Goal: Task Accomplishment & Management: Manage account settings

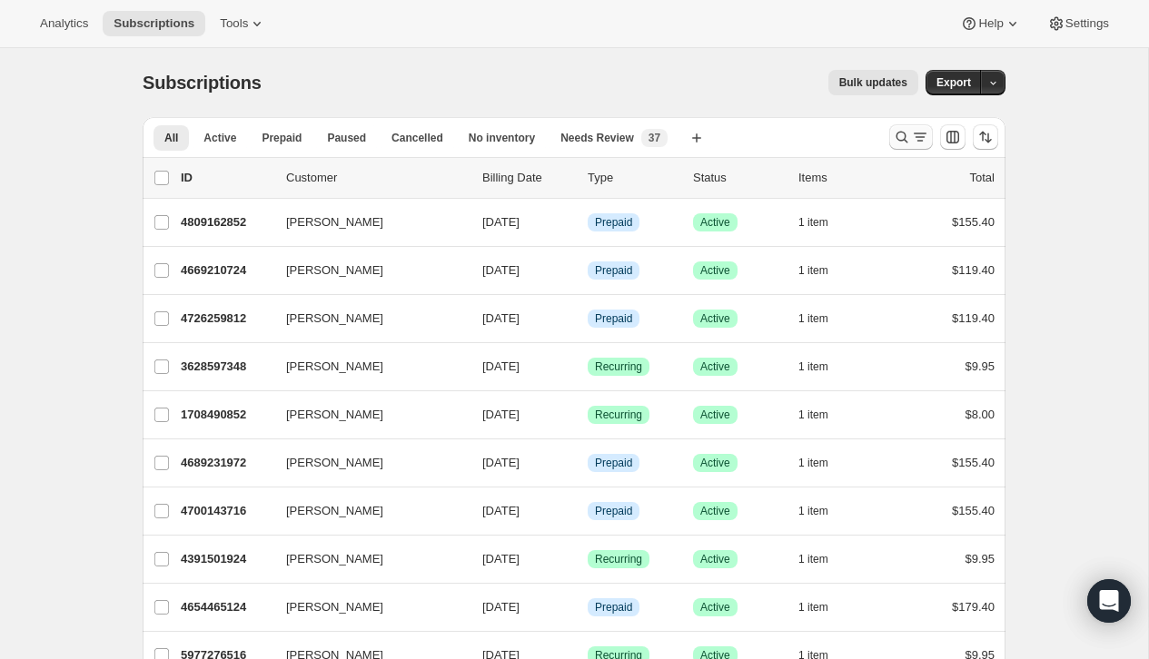
click at [901, 132] on icon "Search and filter results" at bounding box center [902, 138] width 12 height 12
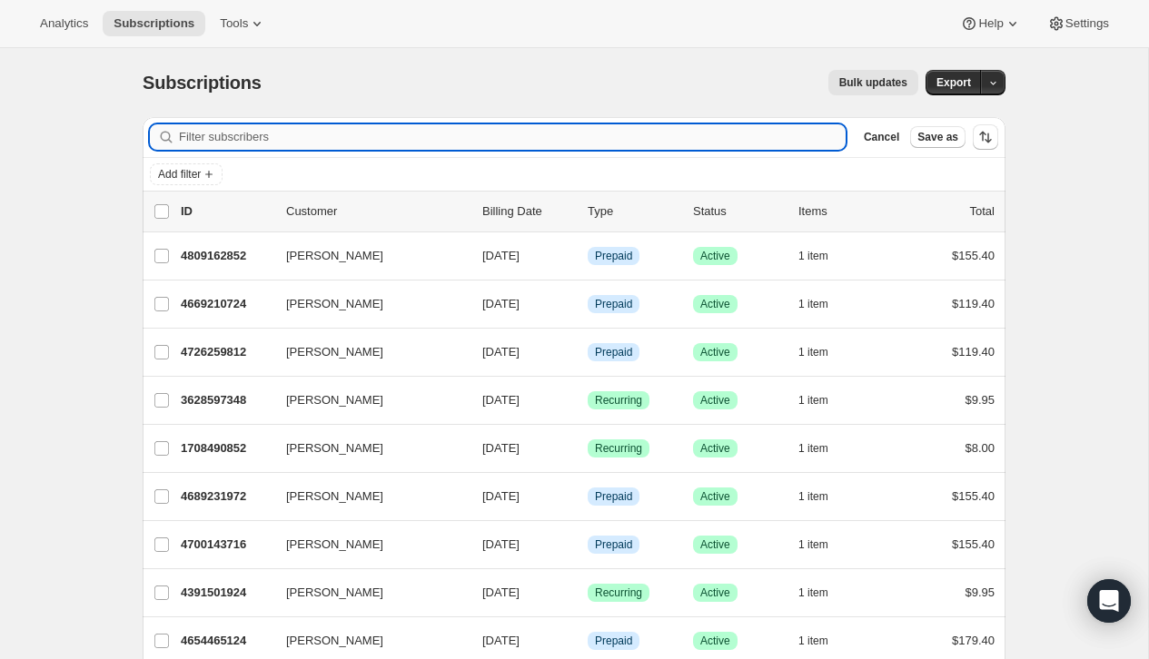
click at [808, 137] on input "Filter subscribers" at bounding box center [512, 136] width 667 height 25
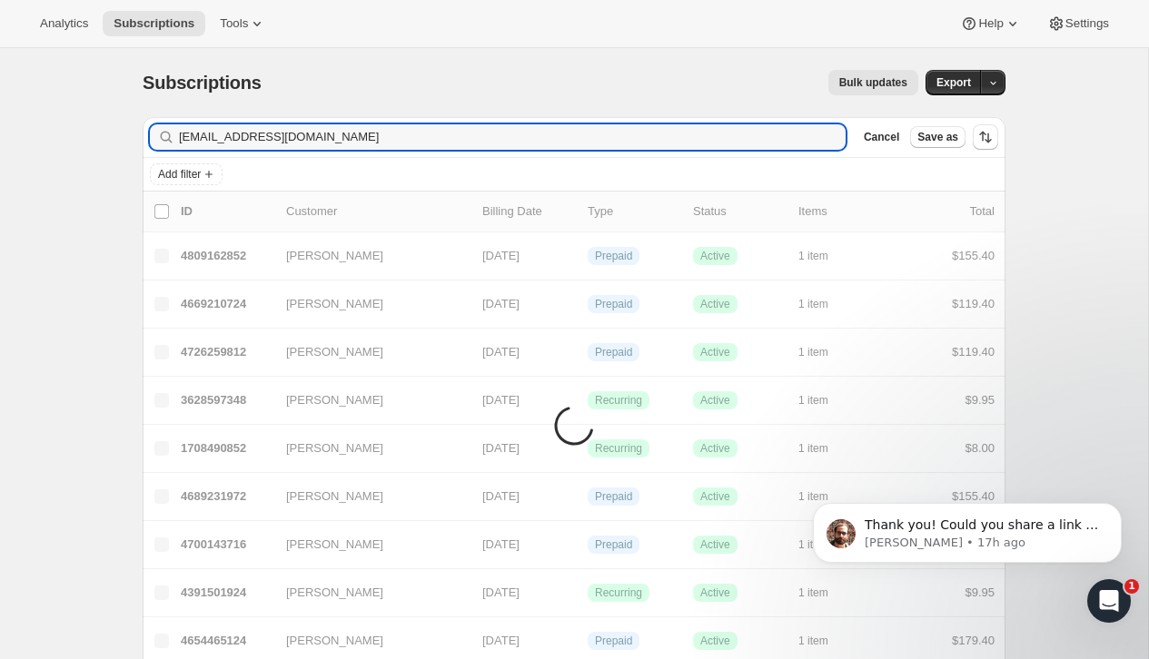
type input "[EMAIL_ADDRESS][DOMAIN_NAME]"
click at [1114, 603] on icon "Open Intercom Messenger" at bounding box center [1109, 602] width 30 height 30
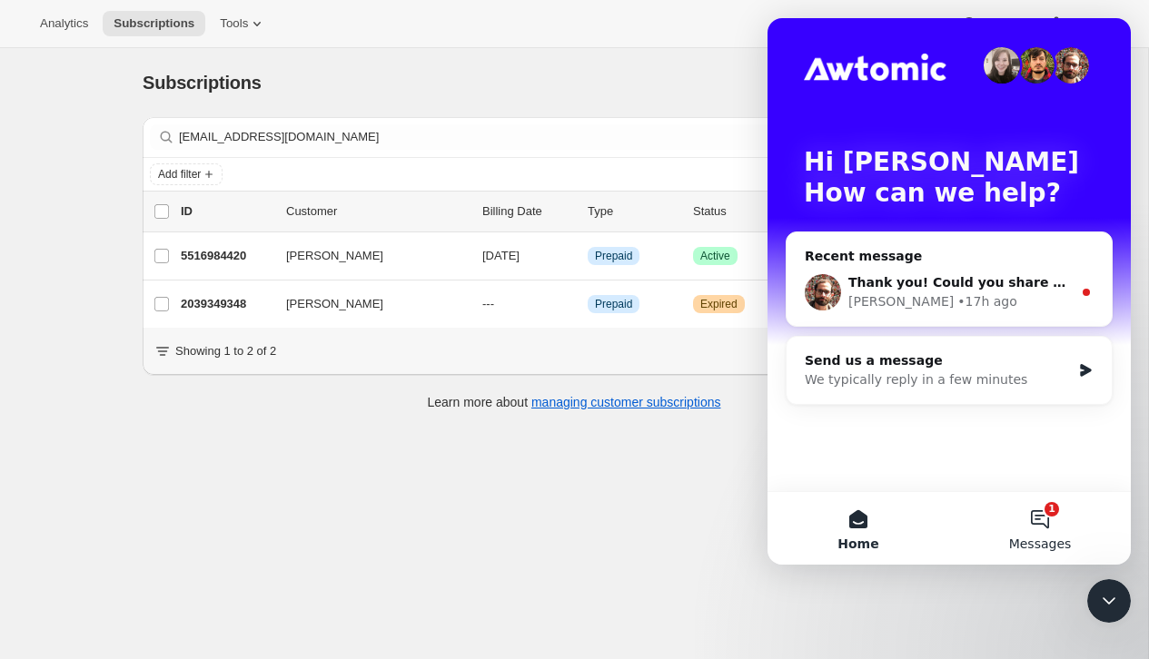
click at [1041, 518] on button "1 Messages" at bounding box center [1040, 528] width 182 height 73
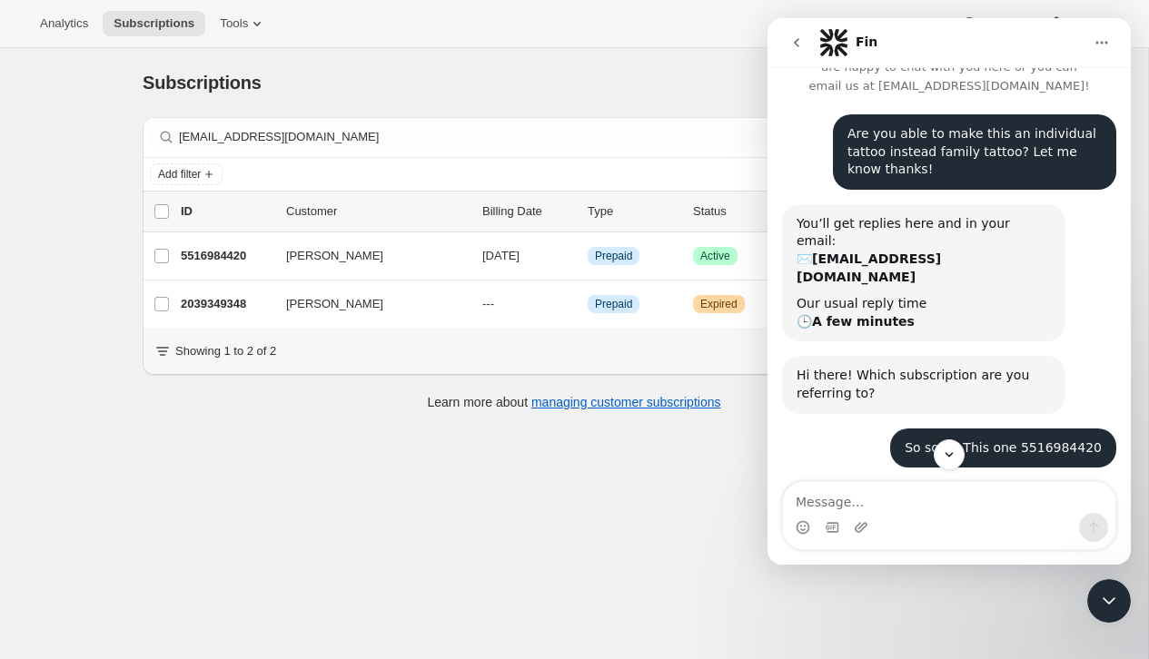
scroll to position [123, 0]
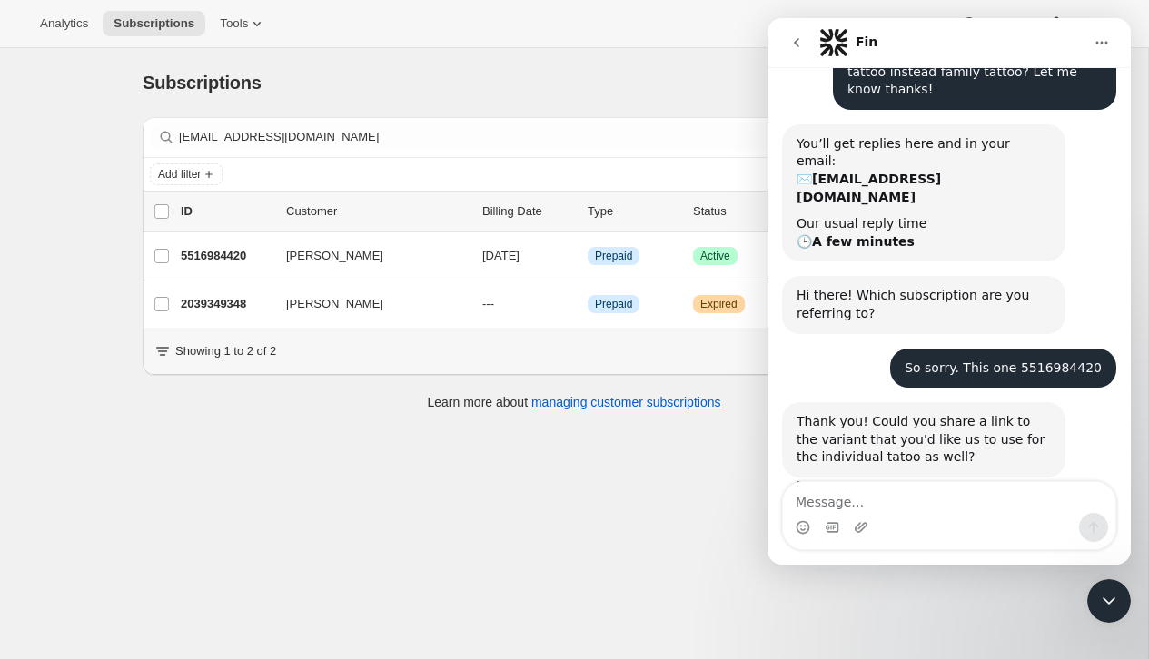
click at [637, 482] on div "Subscriptions. This page is ready Subscriptions Bulk updates More actions Bulk …" at bounding box center [574, 377] width 1148 height 659
click at [1111, 612] on div "Close Intercom Messenger" at bounding box center [1109, 601] width 44 height 44
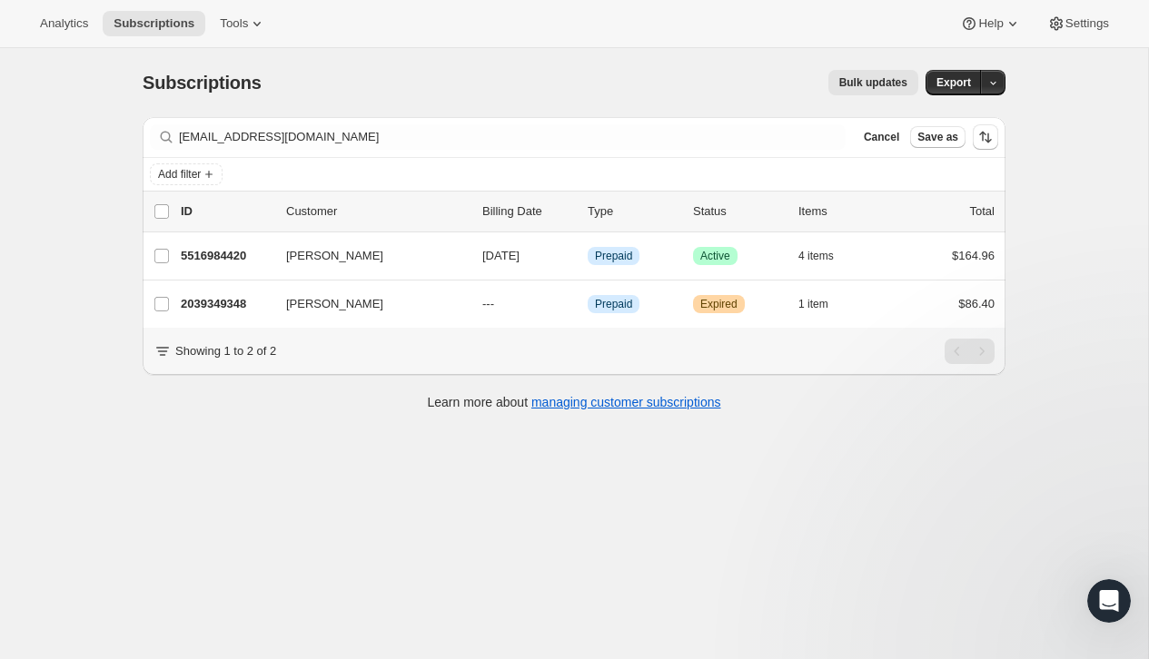
scroll to position [118, 0]
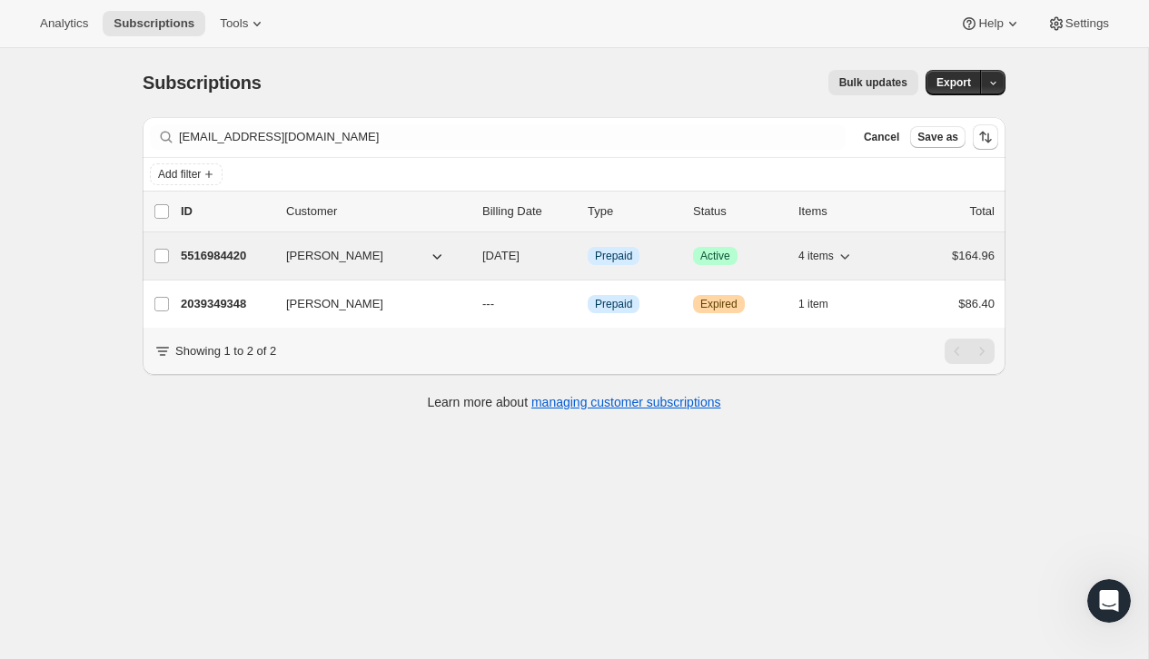
click at [930, 255] on div "$164.96" at bounding box center [949, 256] width 91 height 18
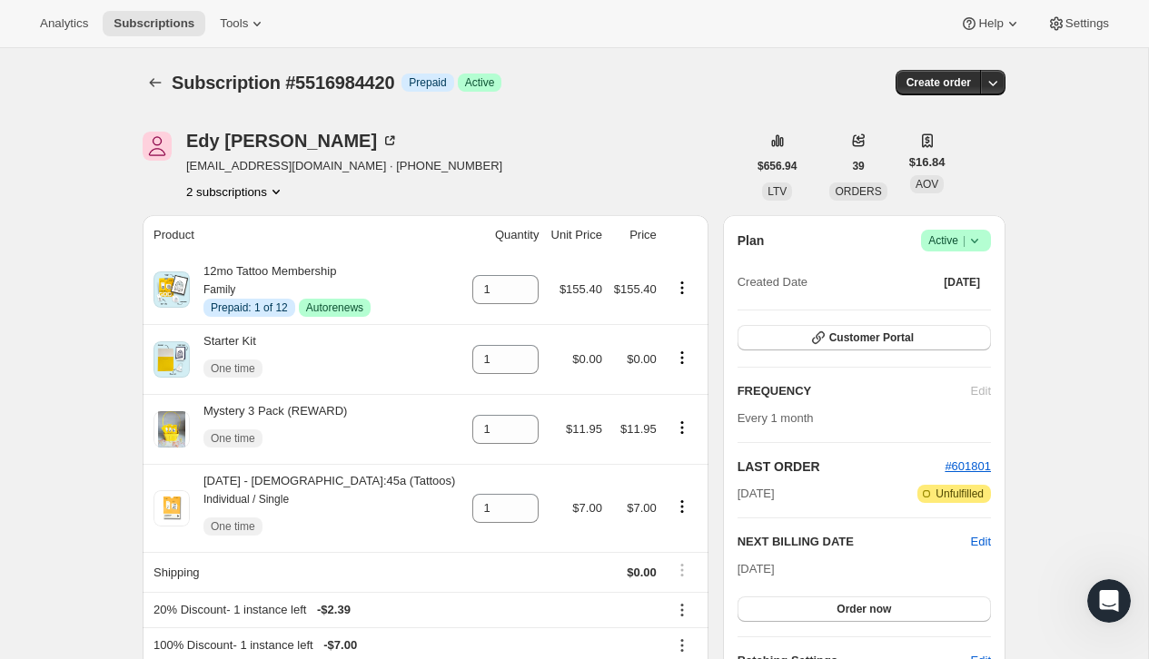
click at [1108, 608] on icon "Open Intercom Messenger" at bounding box center [1109, 602] width 30 height 30
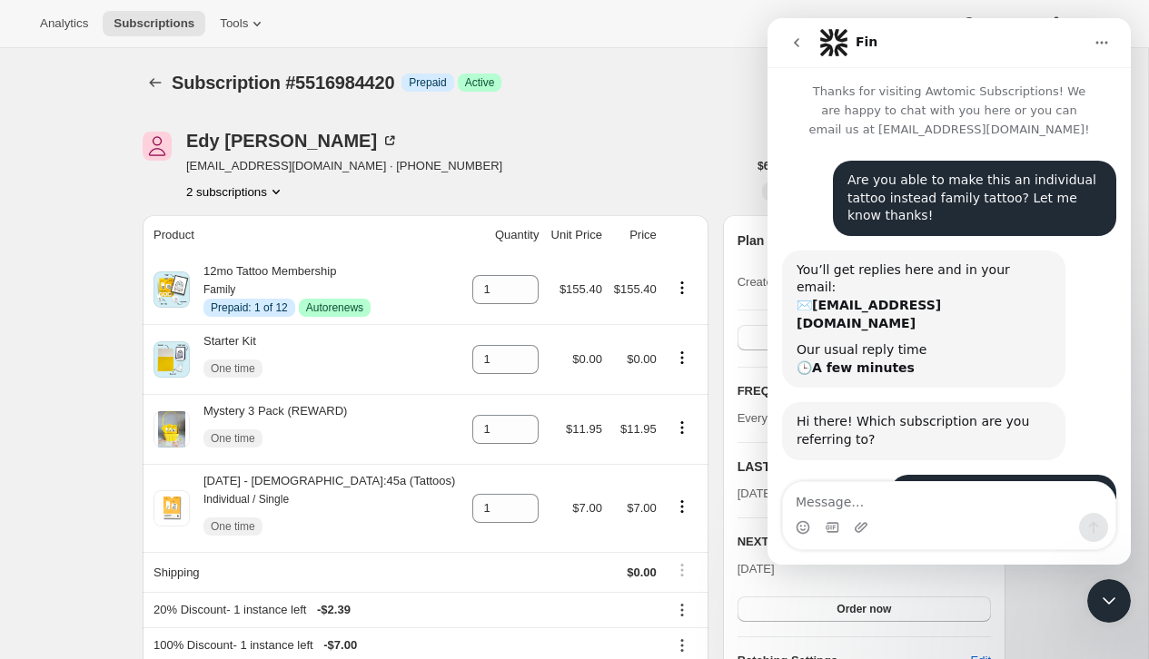
scroll to position [123, 0]
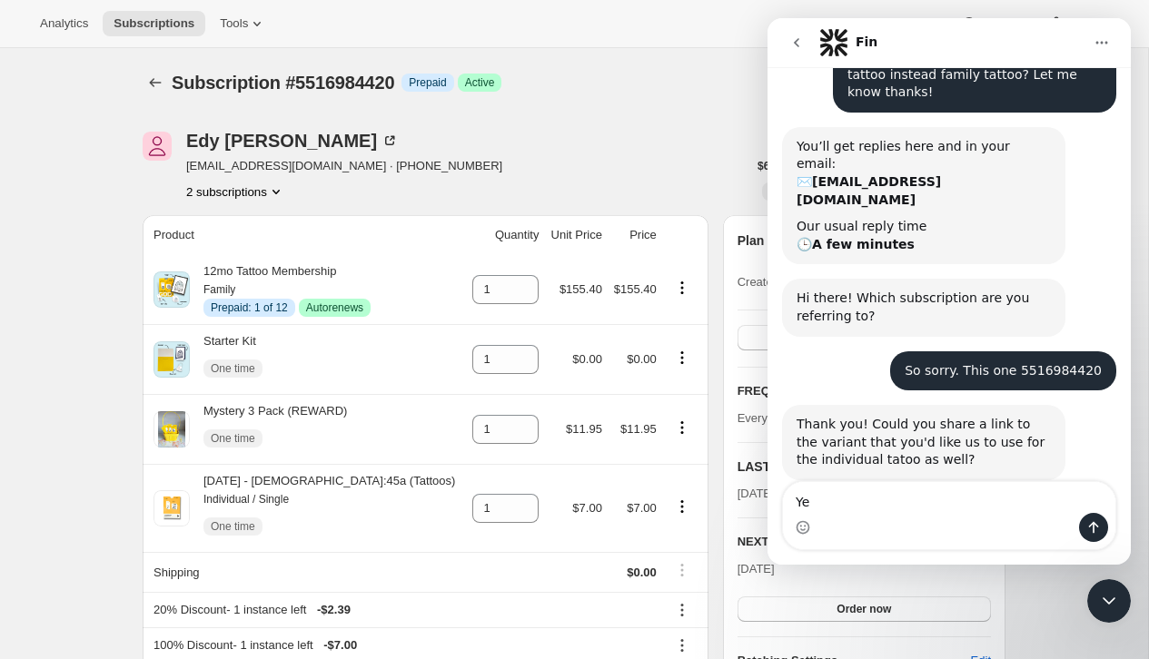
type textarea "Y"
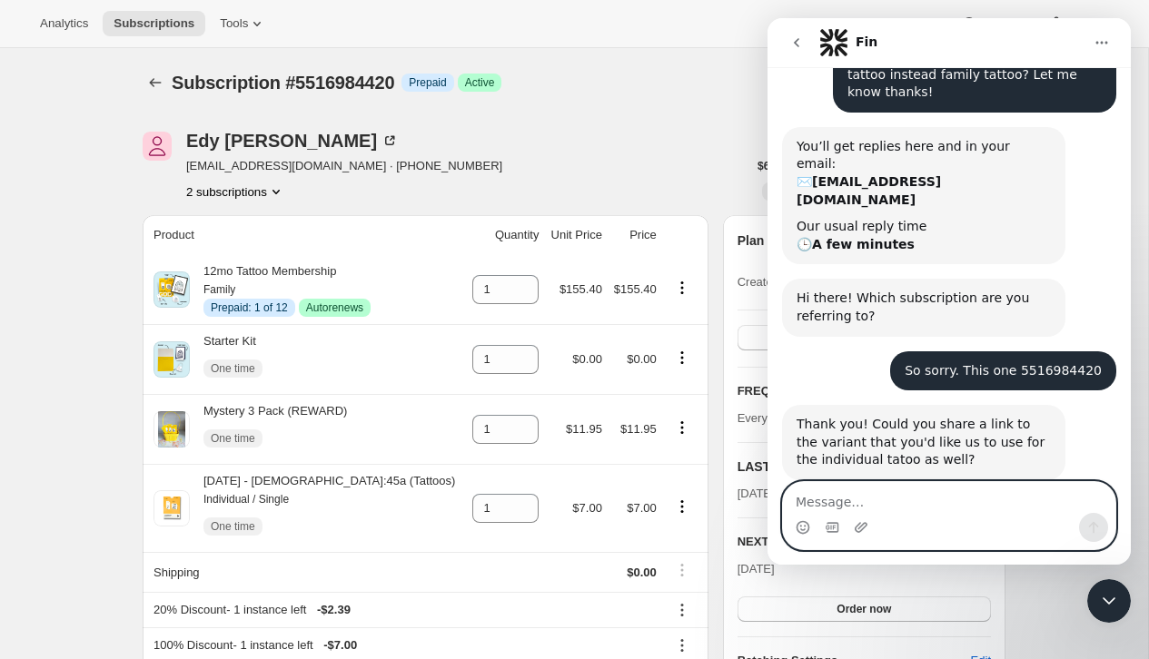
paste textarea "[URL][DOMAIN_NAME]"
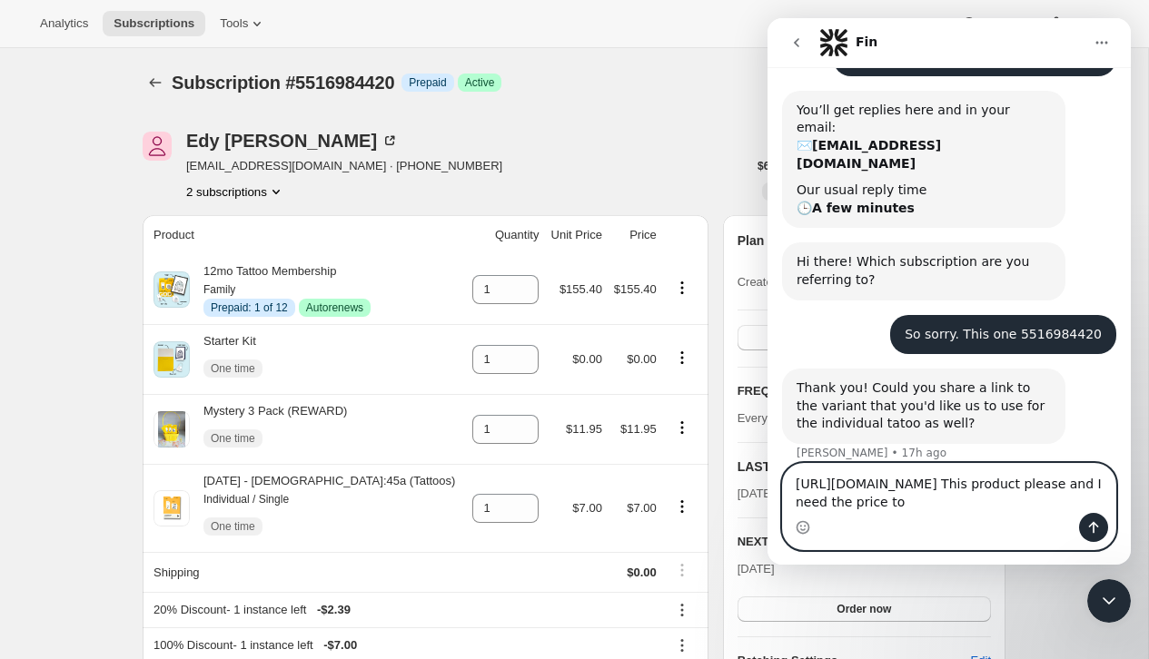
scroll to position [178, 0]
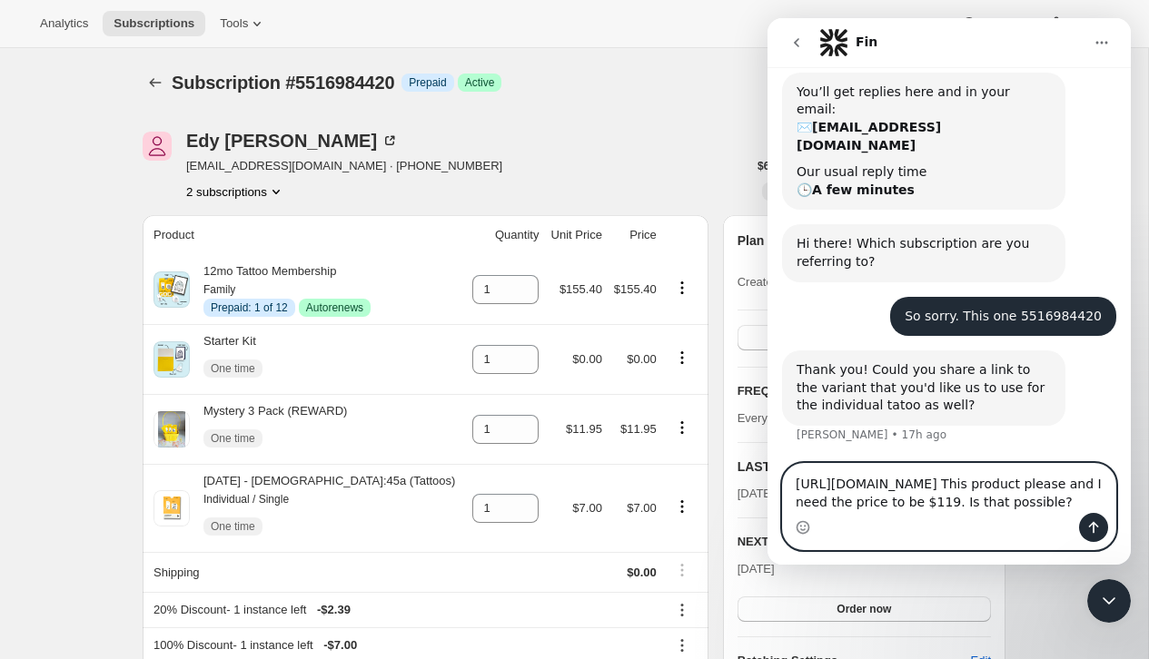
click at [854, 503] on textarea "[URL][DOMAIN_NAME] This product please and I need the price to be $119. Is that…" at bounding box center [949, 488] width 332 height 49
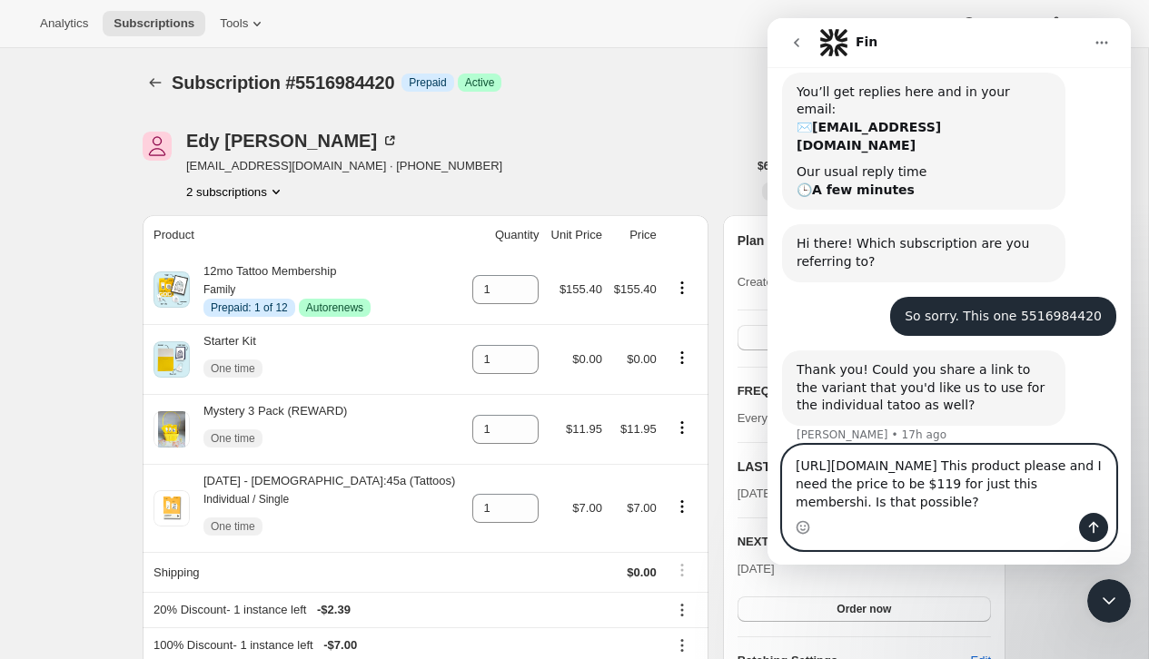
type textarea "[URL][DOMAIN_NAME] This product please and I need the price to be $119 for just…"
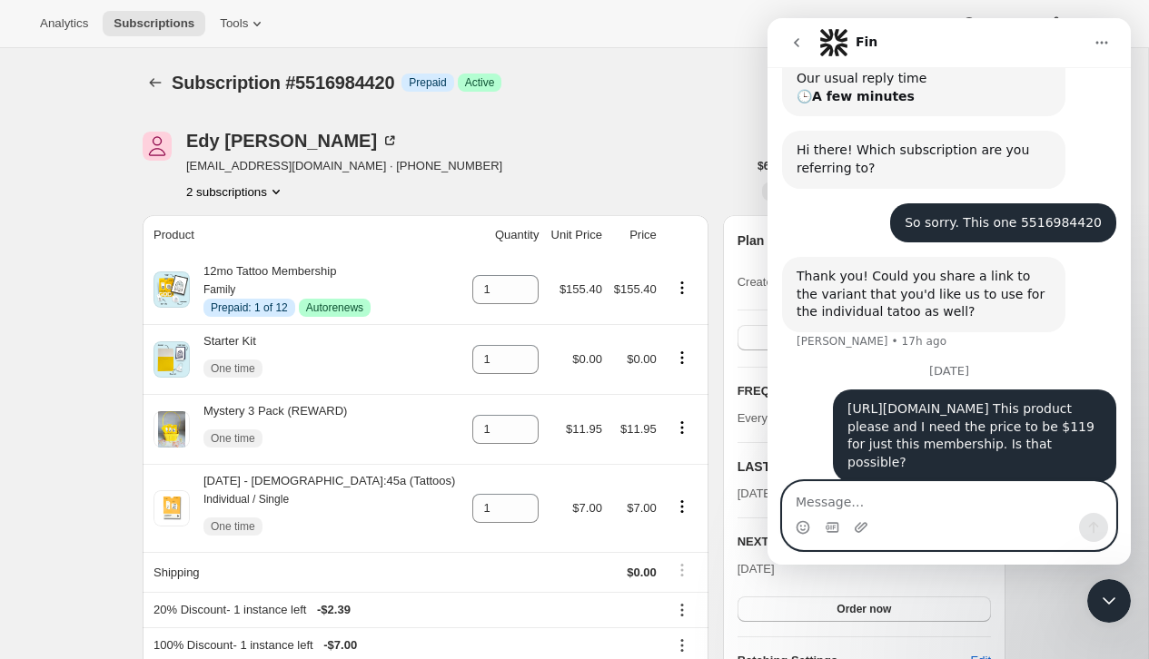
scroll to position [298, 0]
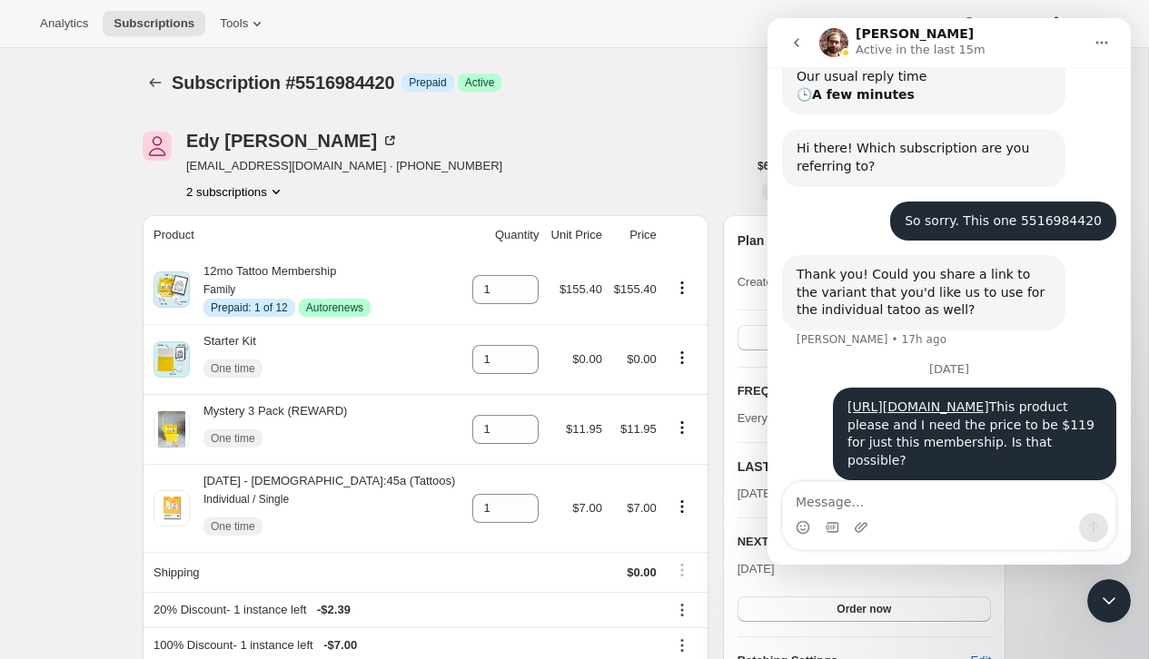
click at [1115, 614] on div "Close Intercom Messenger" at bounding box center [1109, 601] width 44 height 44
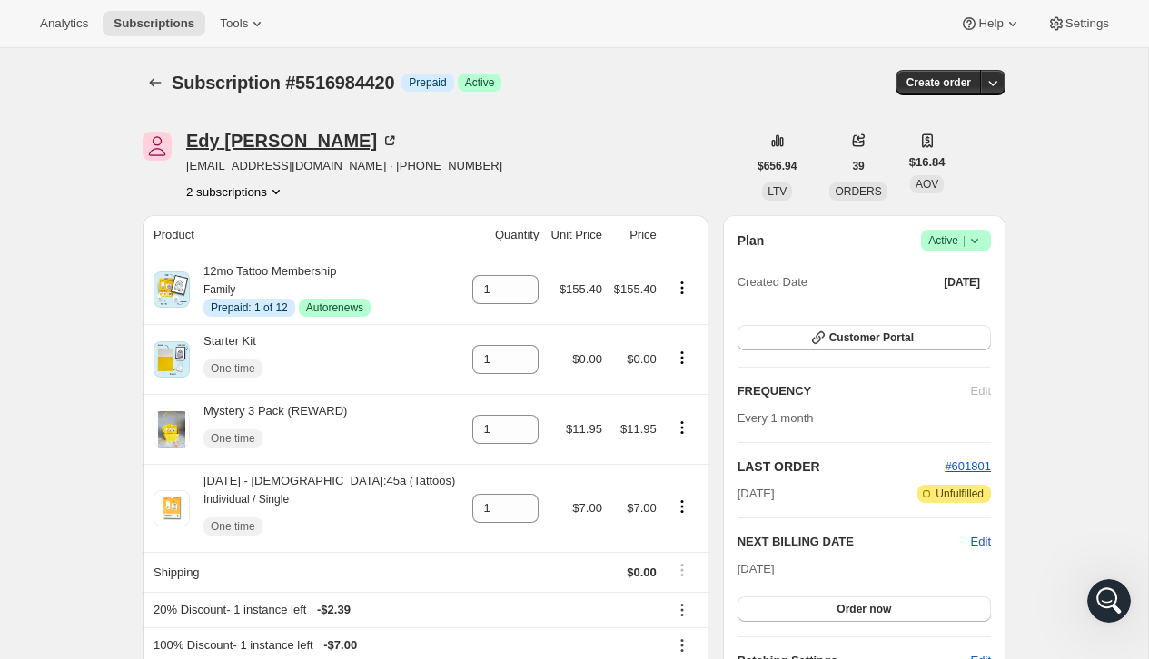
click at [380, 134] on icon at bounding box center [389, 141] width 18 height 18
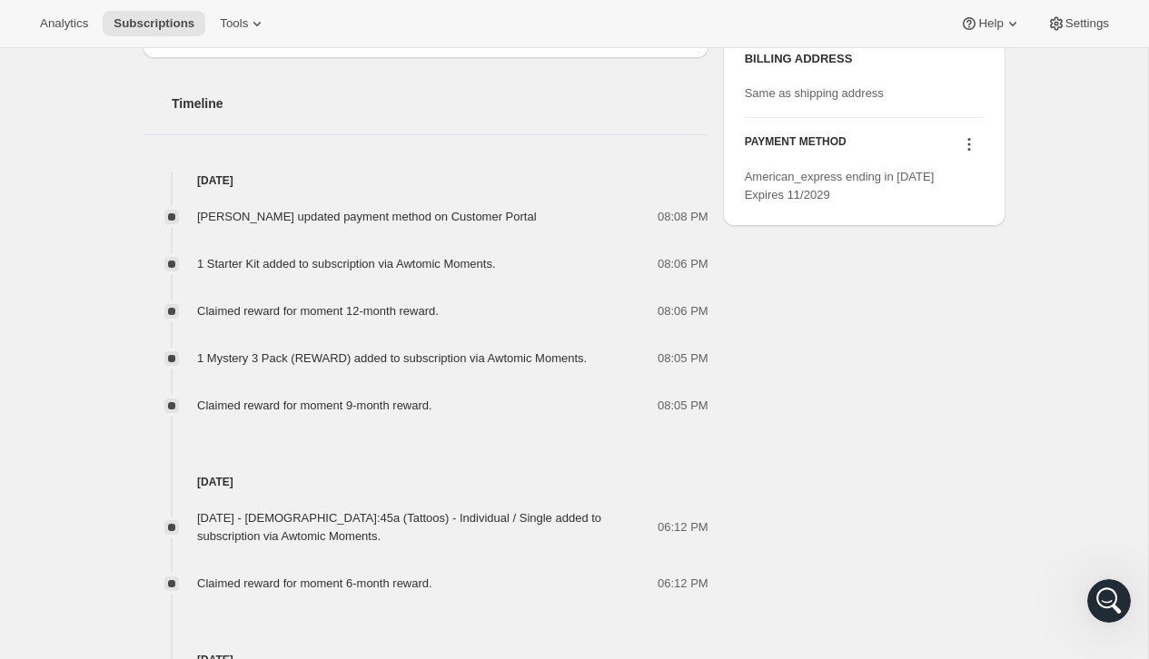
scroll to position [948, 0]
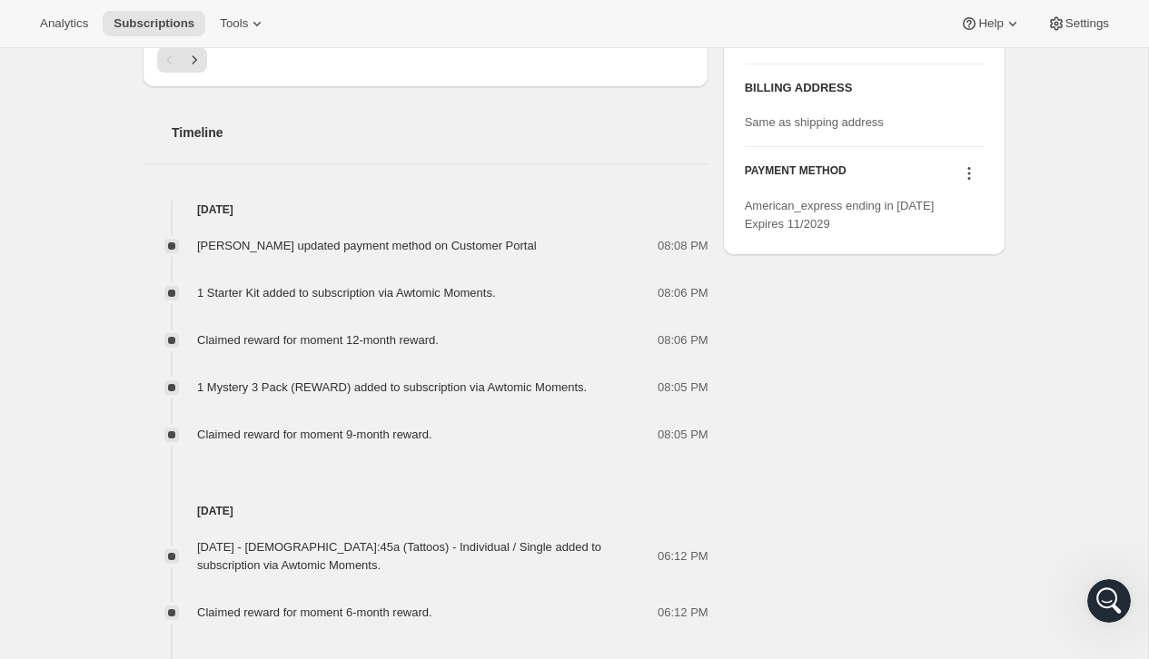
click at [972, 183] on icon at bounding box center [969, 173] width 18 height 18
click at [965, 245] on span "Send link to update card" at bounding box center [964, 244] width 127 height 14
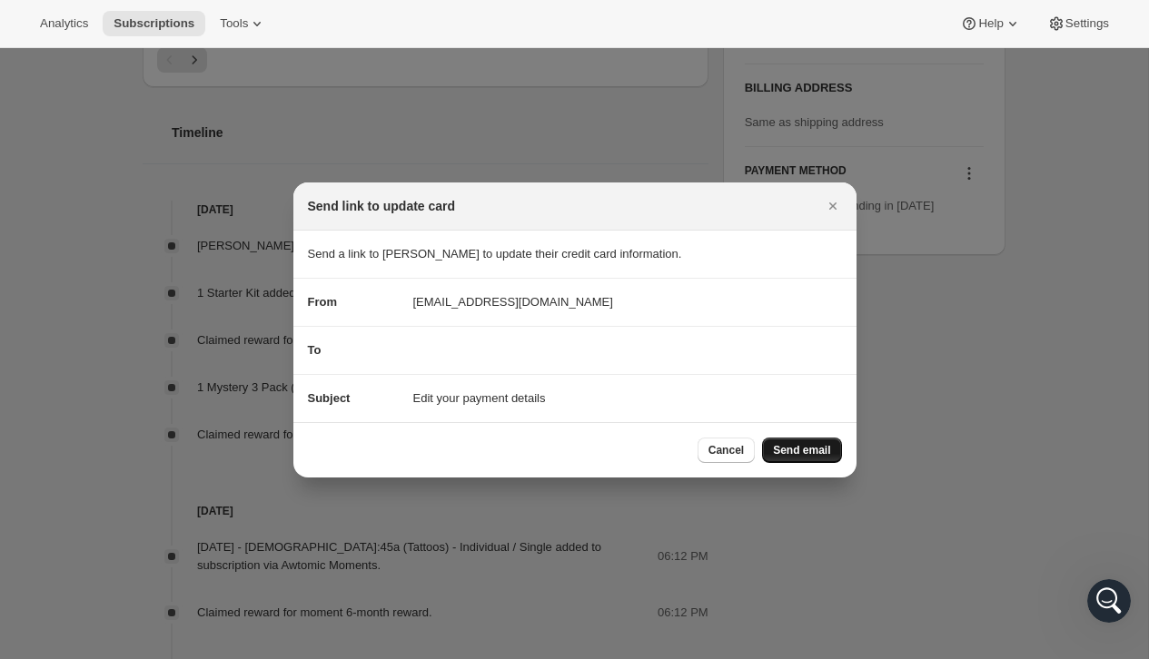
click at [805, 450] on span "Send email" at bounding box center [801, 450] width 57 height 15
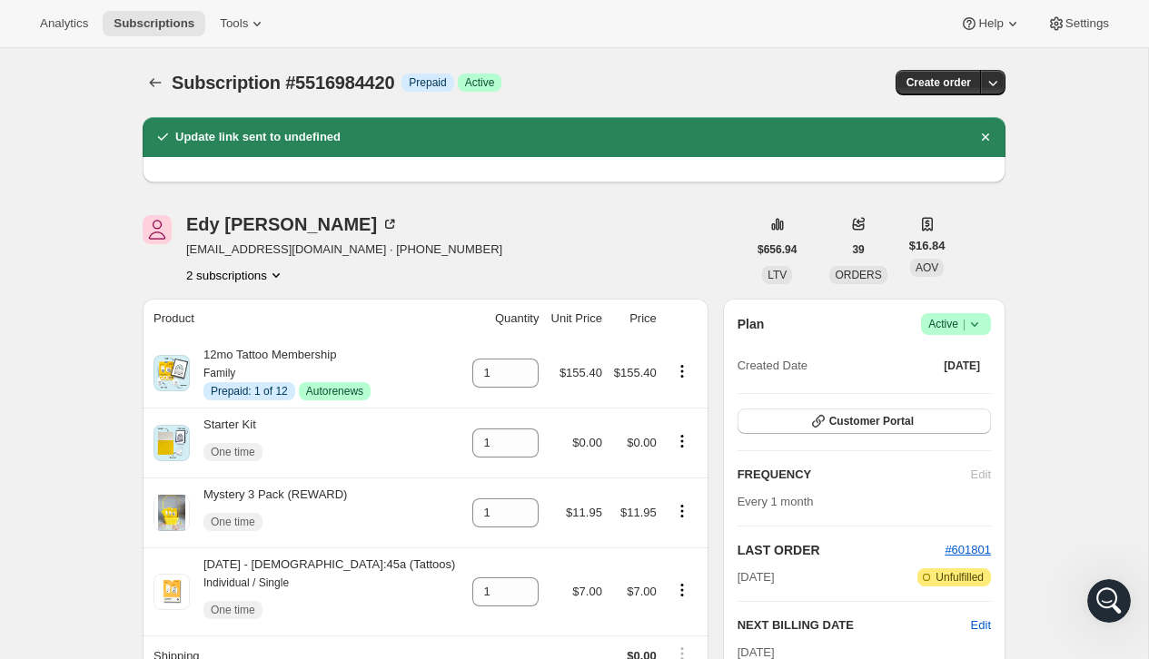
scroll to position [948, 0]
